Goal: Obtain resource: Obtain resource

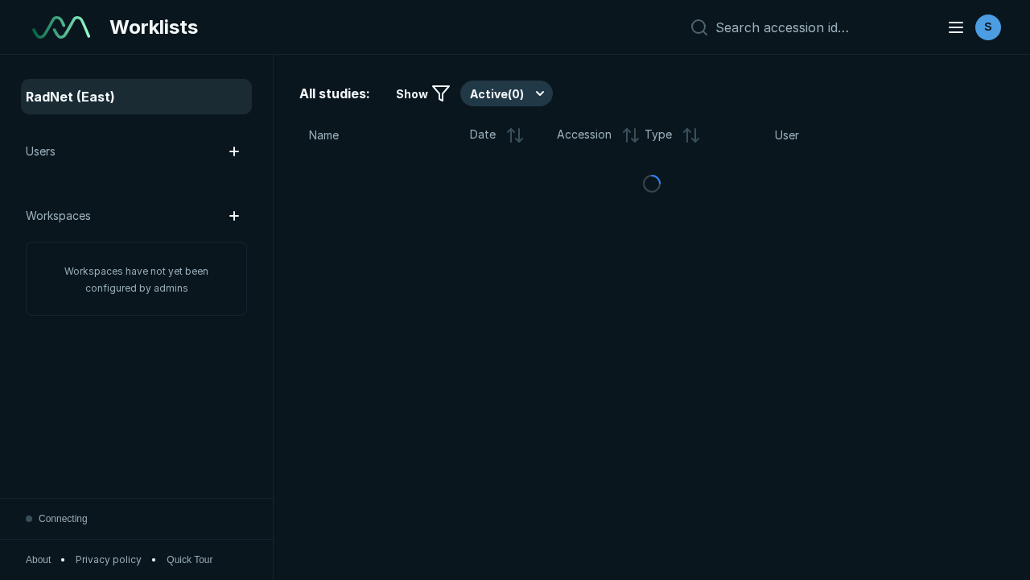
scroll to position [4396, 6705]
